Goal: Transaction & Acquisition: Purchase product/service

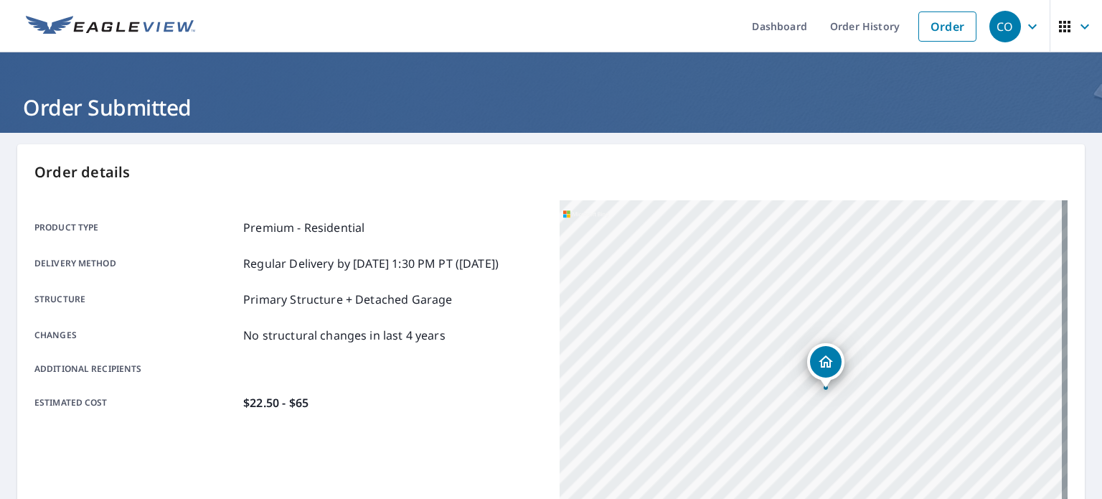
drag, startPoint x: 862, startPoint y: 387, endPoint x: 826, endPoint y: 362, distance: 42.8
click at [555, 362] on icon "Dropped pin, building 1, Residential property, 7730 Highway 78 Dora, AL 35062" at bounding box center [825, 361] width 17 height 17
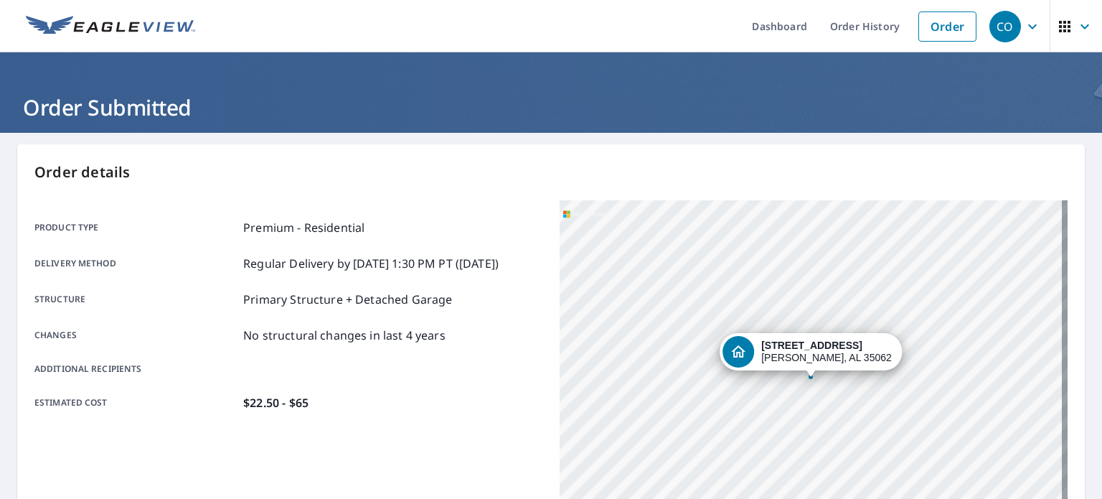
click at [555, 382] on div "[STREET_ADDRESS][PERSON_NAME]" at bounding box center [814, 379] width 508 height 359
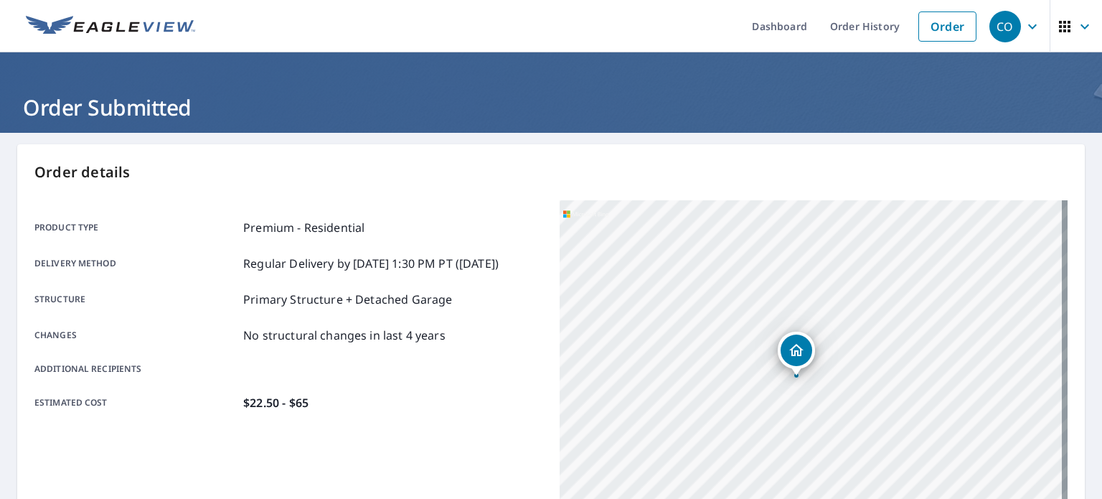
drag, startPoint x: 797, startPoint y: 342, endPoint x: 786, endPoint y: 348, distance: 12.8
click at [555, 348] on icon "Dropped pin, building 1, Residential property, 7730 Highway 78 Dora, AL 35062" at bounding box center [796, 349] width 17 height 17
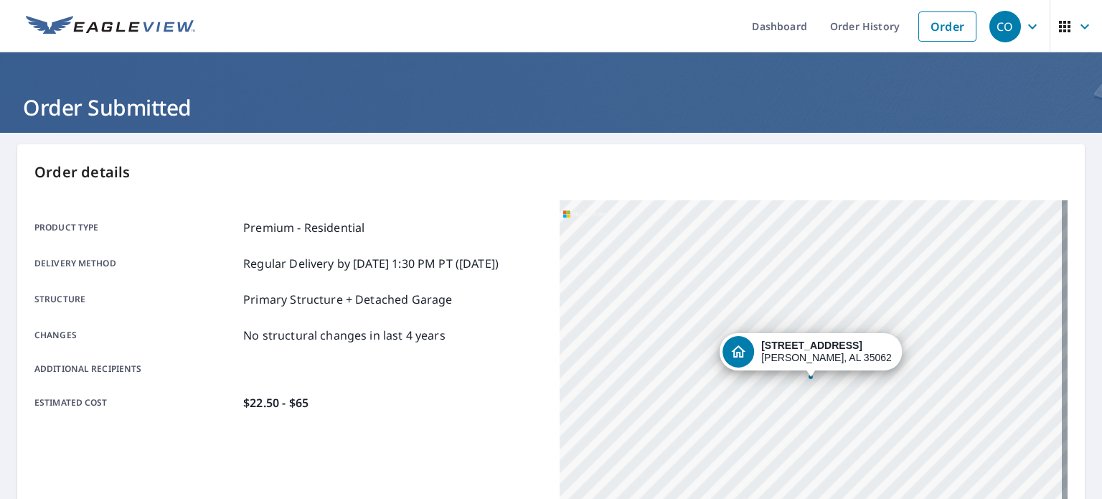
click at [555, 387] on div "[STREET_ADDRESS][PERSON_NAME]" at bounding box center [814, 379] width 508 height 359
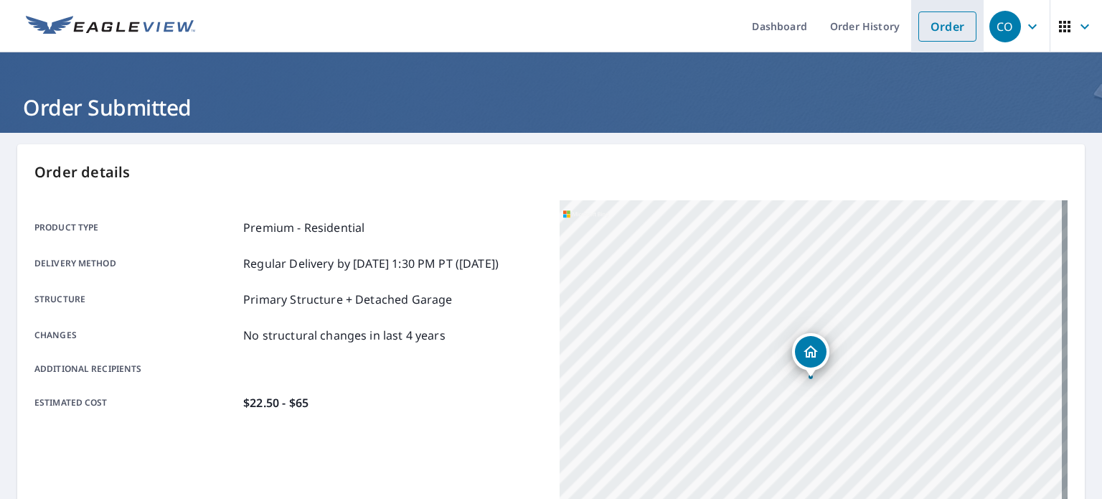
click at [555, 27] on link "Order" at bounding box center [947, 26] width 58 height 30
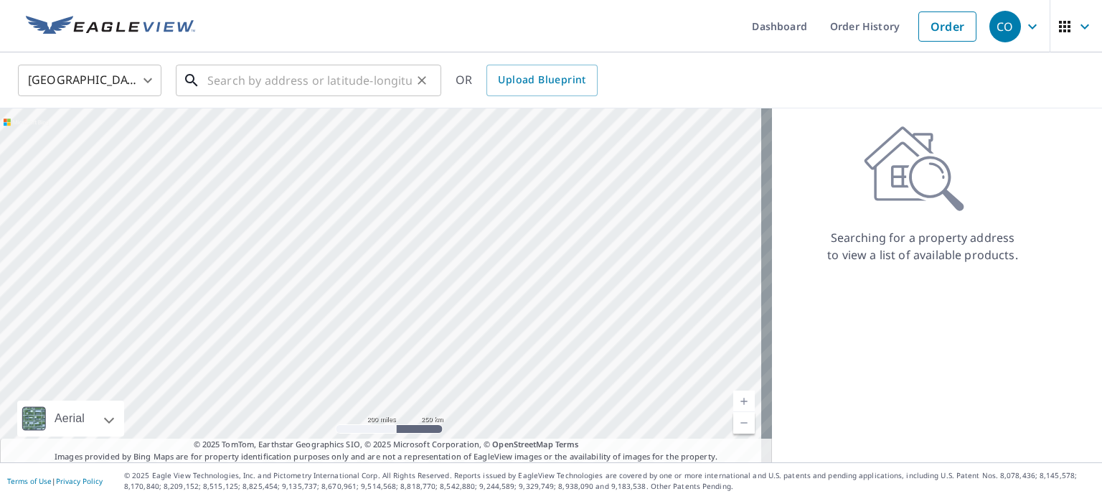
click at [298, 85] on input "text" at bounding box center [309, 80] width 204 height 40
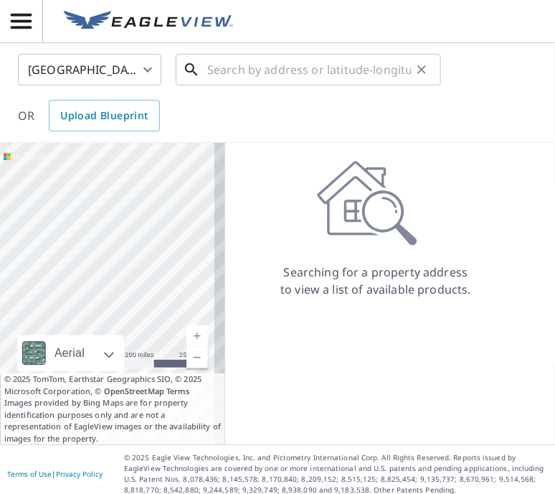
click at [216, 76] on input "text" at bounding box center [309, 70] width 204 height 40
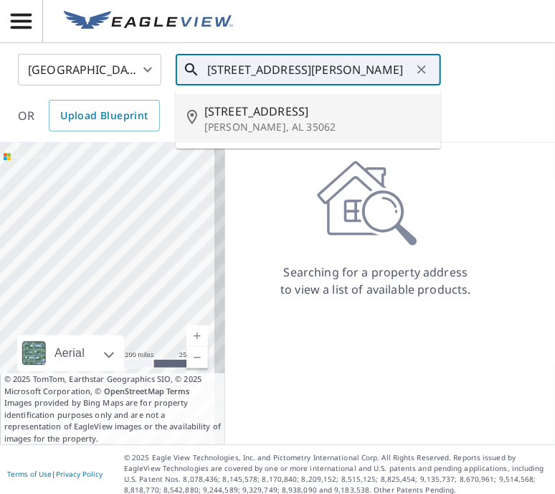
click at [240, 127] on p "[PERSON_NAME], AL 35062" at bounding box center [316, 127] width 225 height 14
type input "[STREET_ADDRESS][PERSON_NAME]"
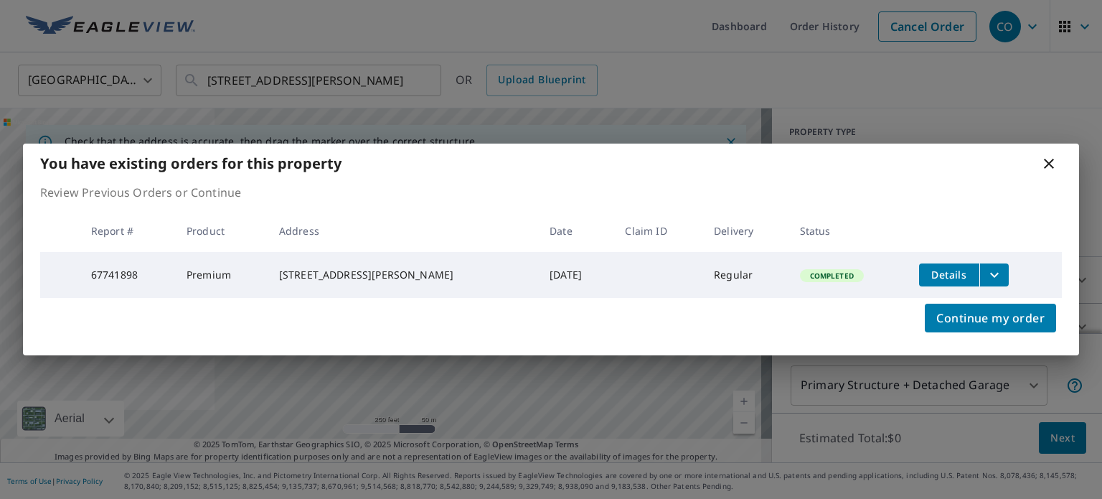
click at [555, 162] on icon at bounding box center [1049, 164] width 10 height 10
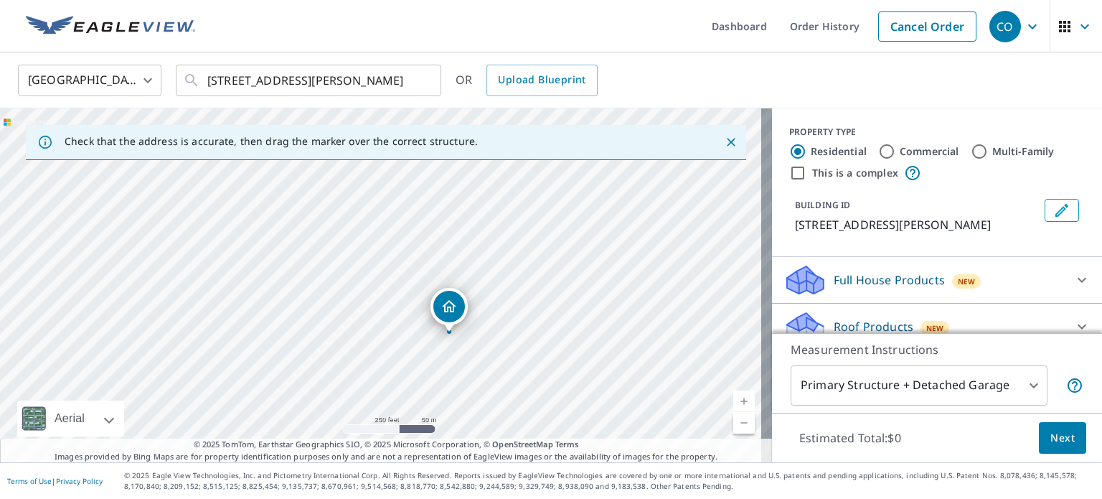
drag, startPoint x: 481, startPoint y: 367, endPoint x: 440, endPoint y: 302, distance: 76.0
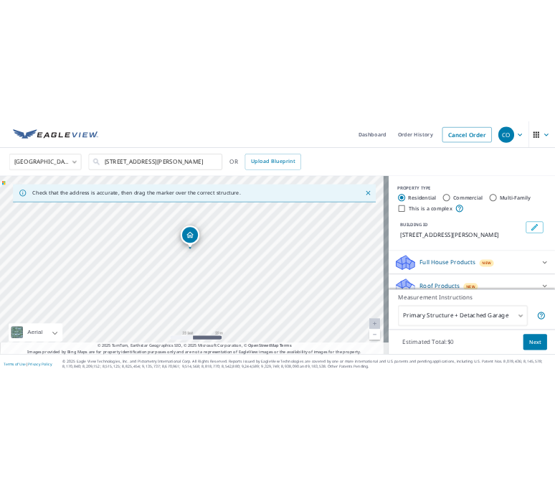
scroll to position [39, 0]
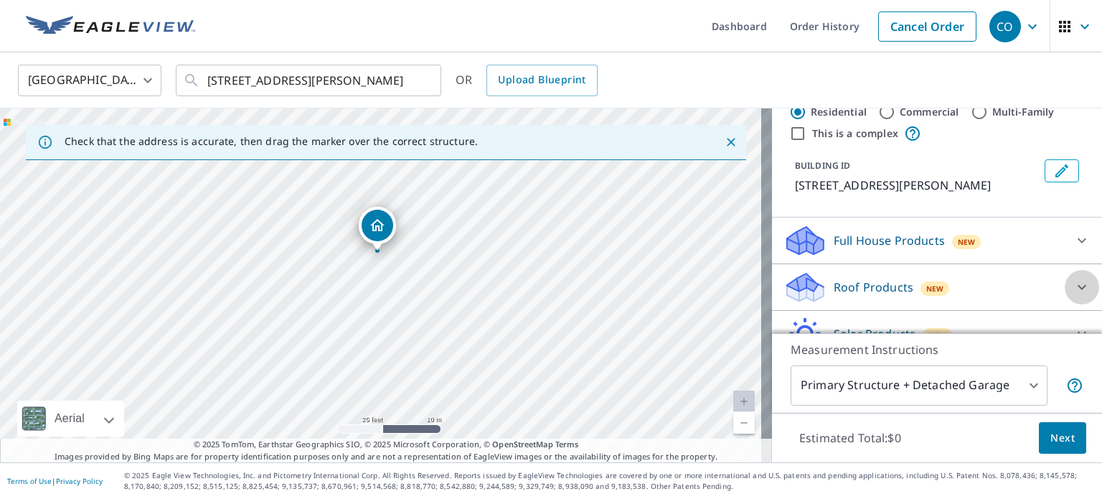
click at [555, 291] on icon at bounding box center [1081, 286] width 17 height 17
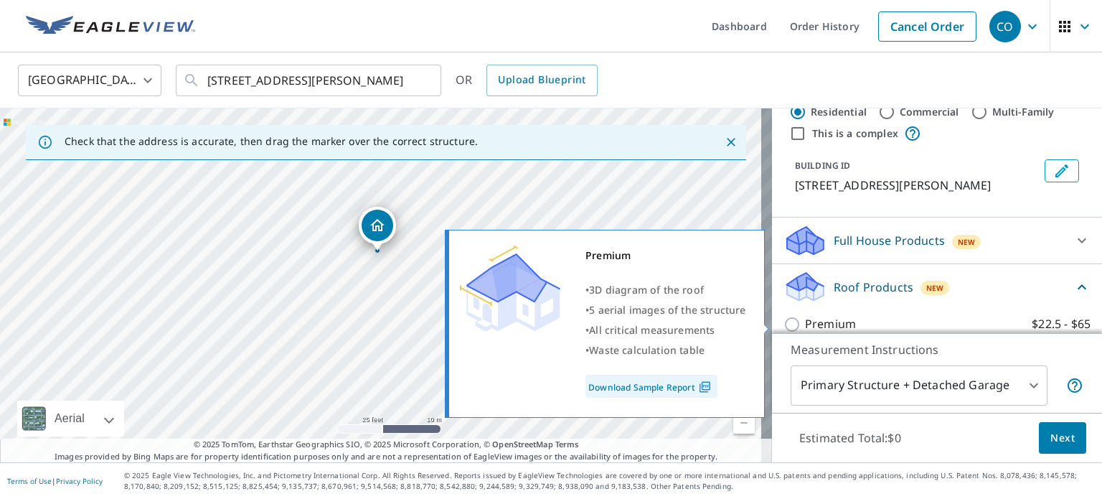
click at [555, 321] on input "Premium $22.5 - $65" at bounding box center [794, 324] width 22 height 17
checkbox input "true"
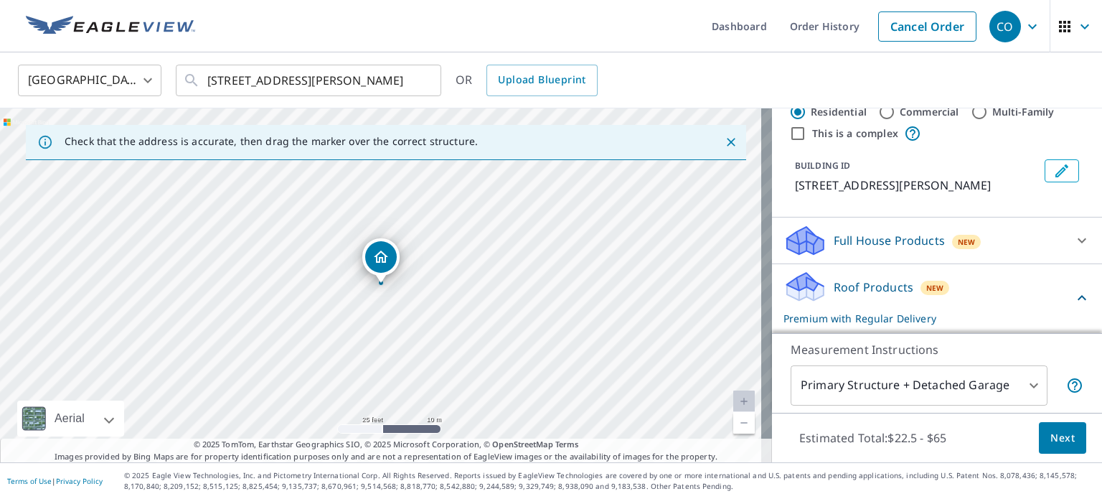
click at [555, 435] on span "Next" at bounding box center [1062, 438] width 24 height 18
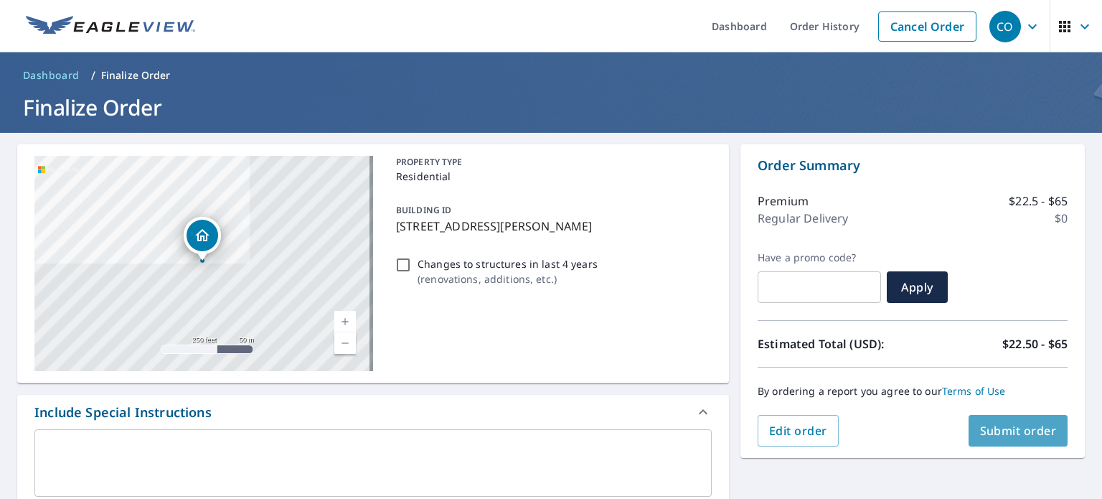
click at [555, 433] on span "Submit order" at bounding box center [1018, 431] width 77 height 16
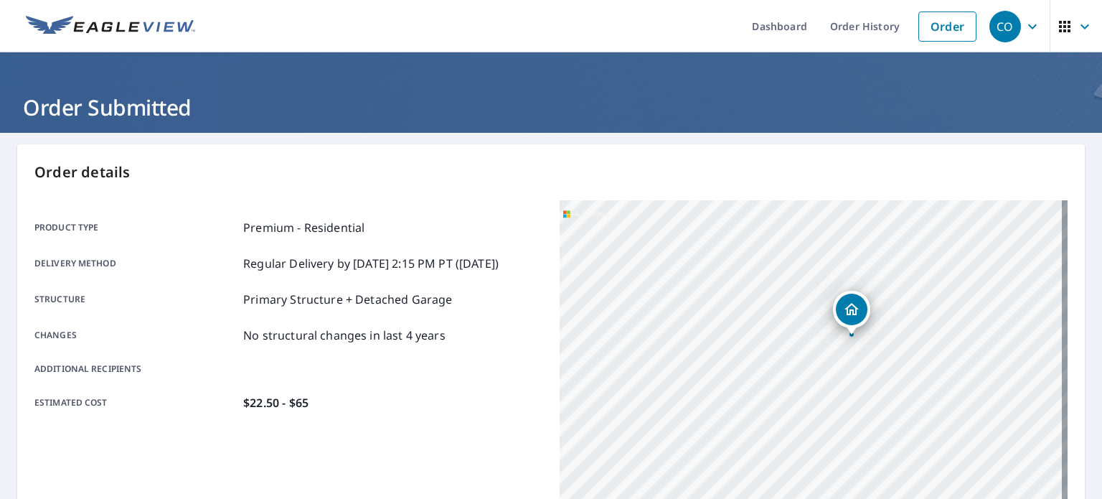
click at [555, 361] on div "[STREET_ADDRESS][PERSON_NAME]" at bounding box center [814, 379] width 508 height 359
